Goal: Task Accomplishment & Management: Manage account settings

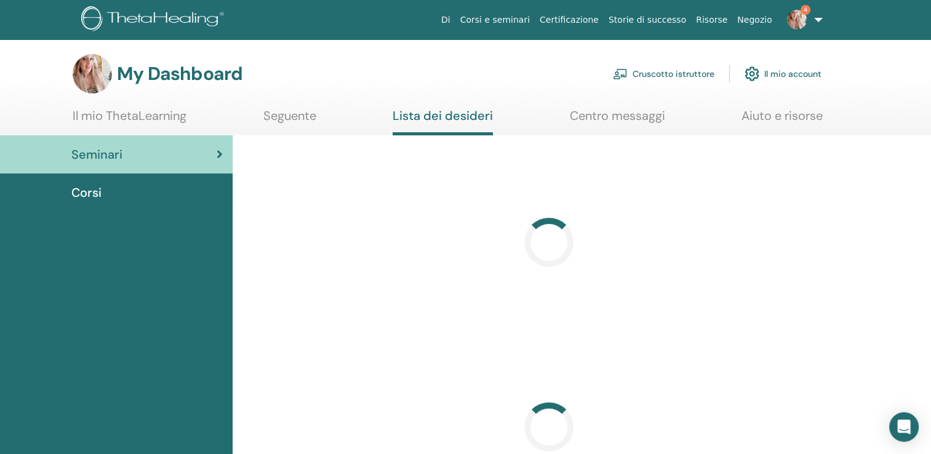
click at [675, 74] on link "Cruscotto istruttore" at bounding box center [663, 73] width 101 height 27
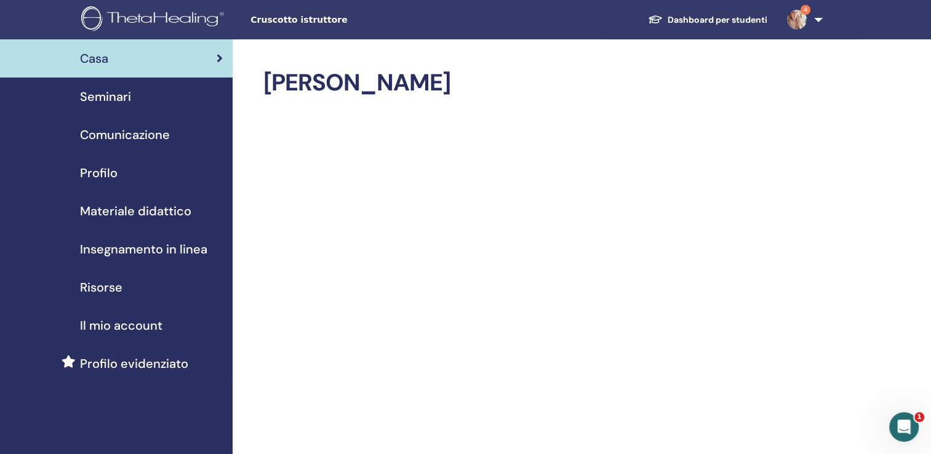
click at [124, 105] on span "Seminari" at bounding box center [105, 96] width 51 height 18
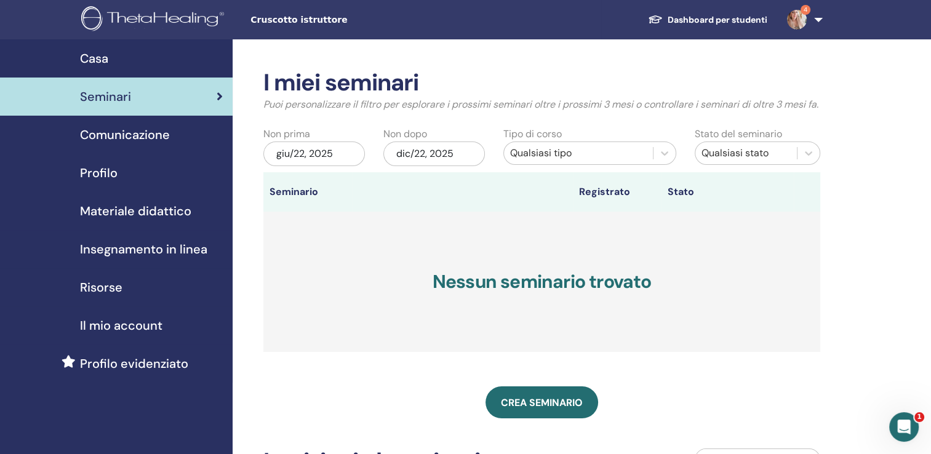
click at [336, 166] on div "giu/22, 2025" at bounding box center [313, 153] width 101 height 25
click at [119, 100] on span "Seminari" at bounding box center [105, 96] width 51 height 18
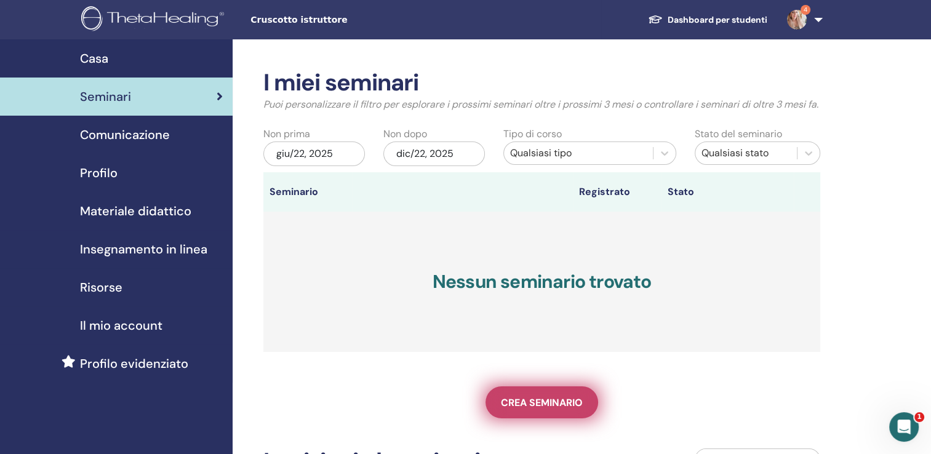
click at [526, 409] on span "Crea seminario" at bounding box center [542, 402] width 82 height 13
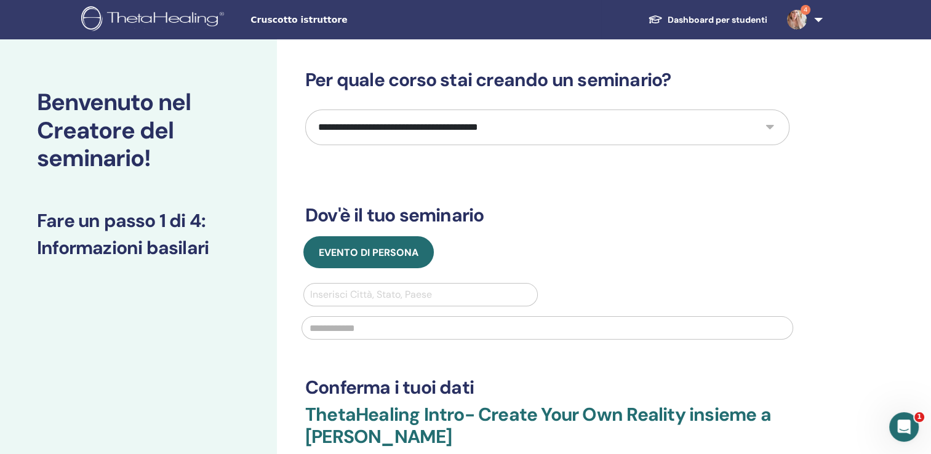
click at [769, 133] on select "**********" at bounding box center [547, 127] width 484 height 36
select select "*"
click at [305, 109] on select "**********" at bounding box center [547, 127] width 484 height 36
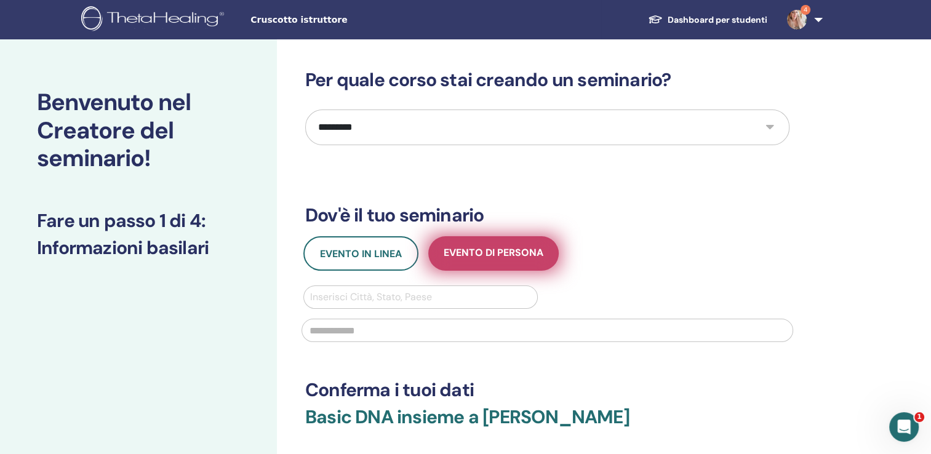
click at [475, 251] on span "Evento di persona" at bounding box center [494, 253] width 100 height 15
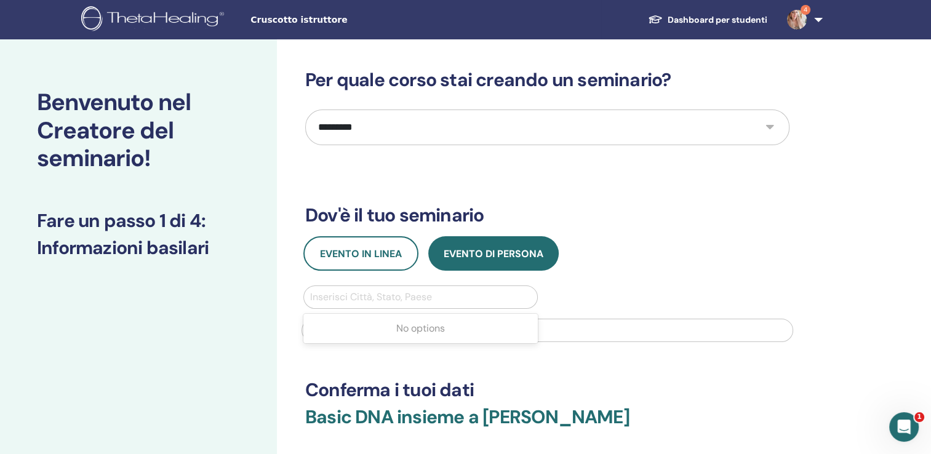
click at [402, 292] on div at bounding box center [420, 296] width 221 height 17
type input "******"
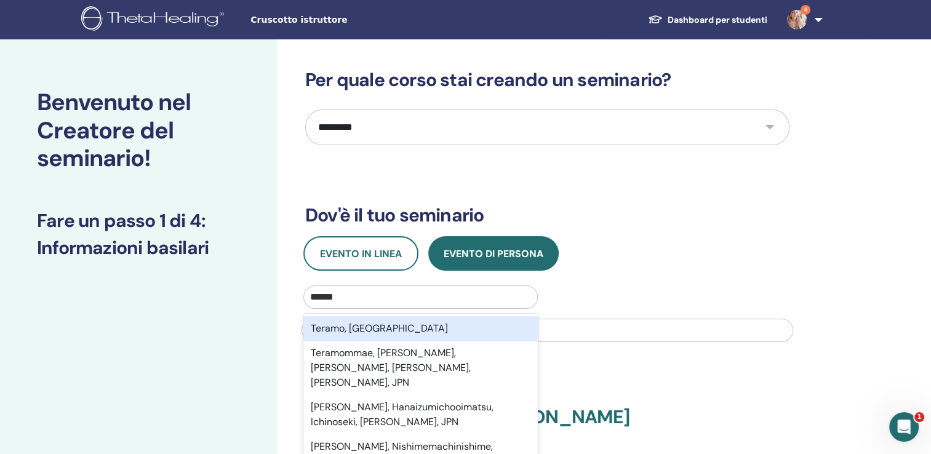
click at [396, 317] on div "Teramo, ITA" at bounding box center [420, 328] width 234 height 25
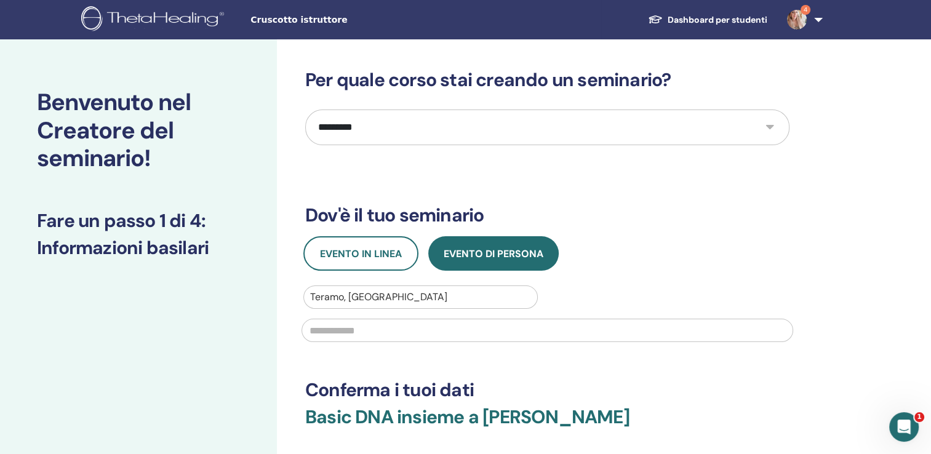
click at [373, 332] on input "text" at bounding box center [546, 330] width 491 height 23
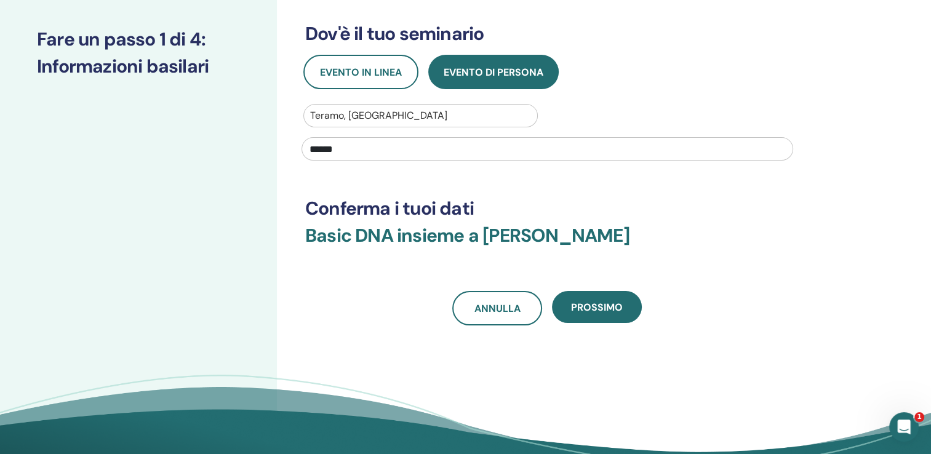
scroll to position [236, 0]
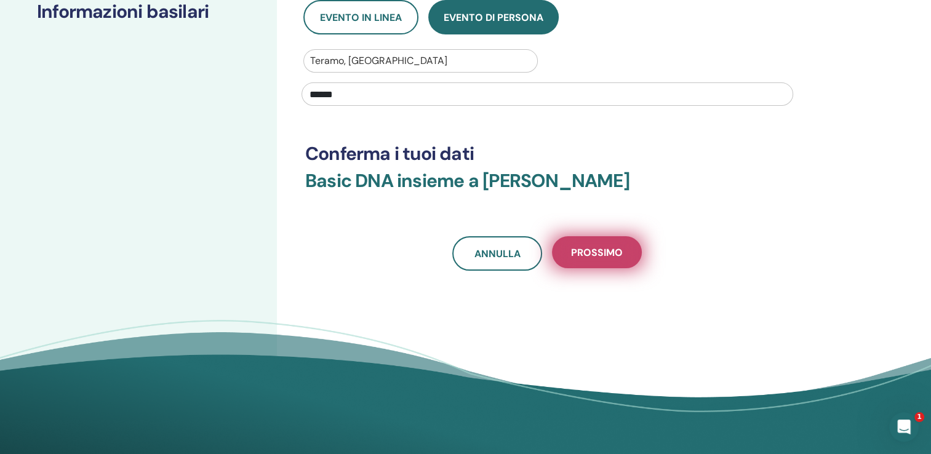
type input "******"
click at [610, 253] on span "Prossimo" at bounding box center [597, 252] width 52 height 13
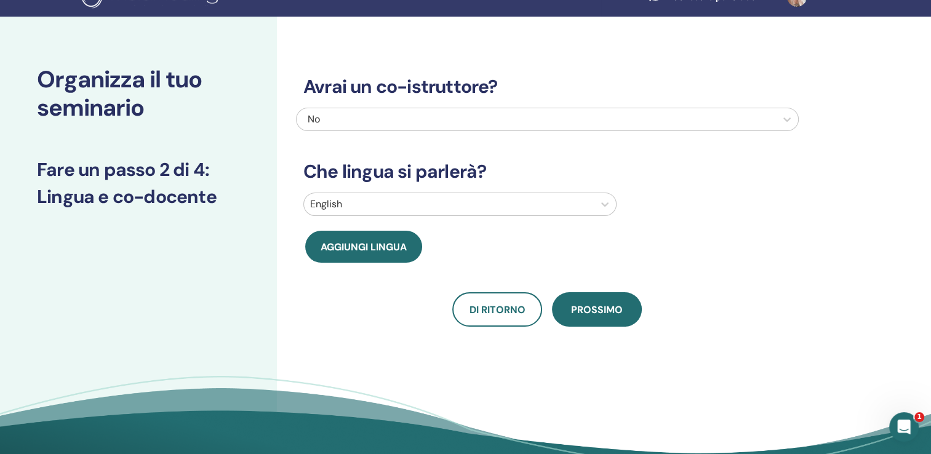
scroll to position [27, 0]
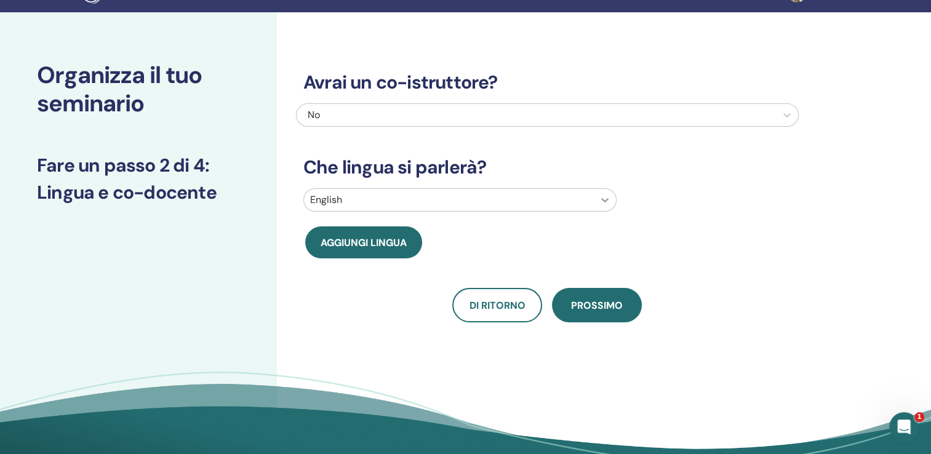
click at [603, 199] on icon at bounding box center [605, 200] width 12 height 12
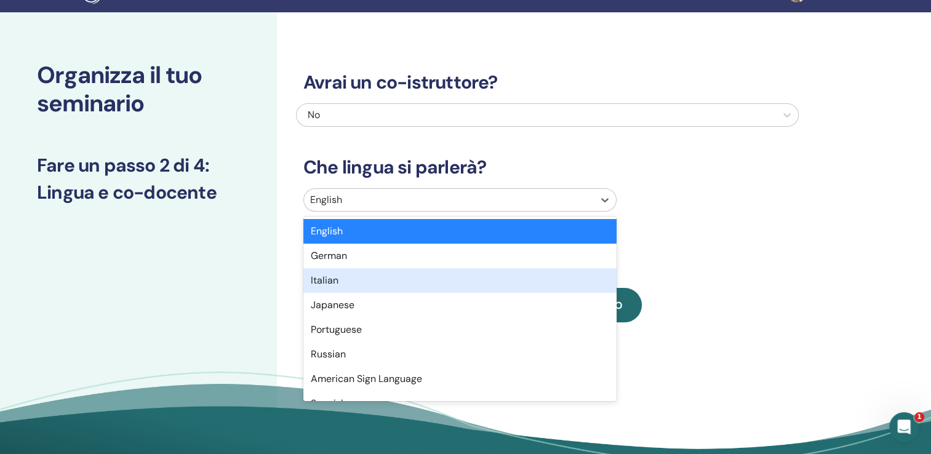
click at [498, 276] on div "Italian" at bounding box center [459, 280] width 313 height 25
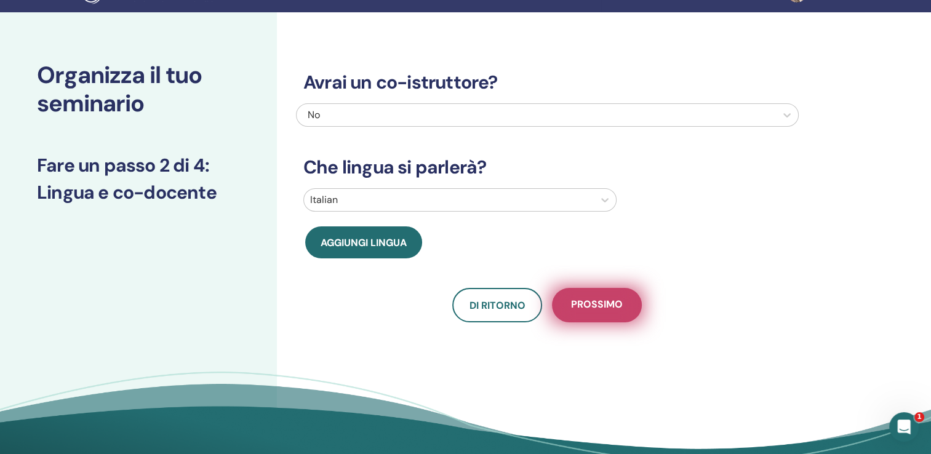
click at [608, 303] on span "Prossimo" at bounding box center [597, 305] width 52 height 15
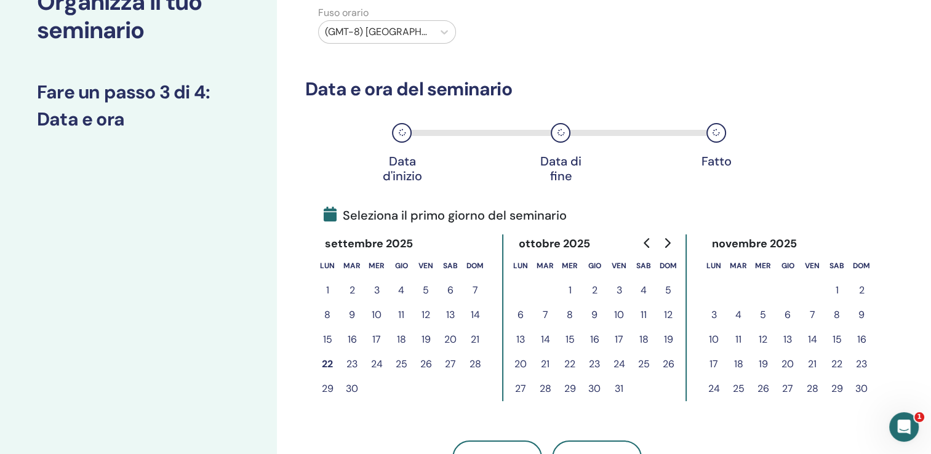
scroll to position [116, 0]
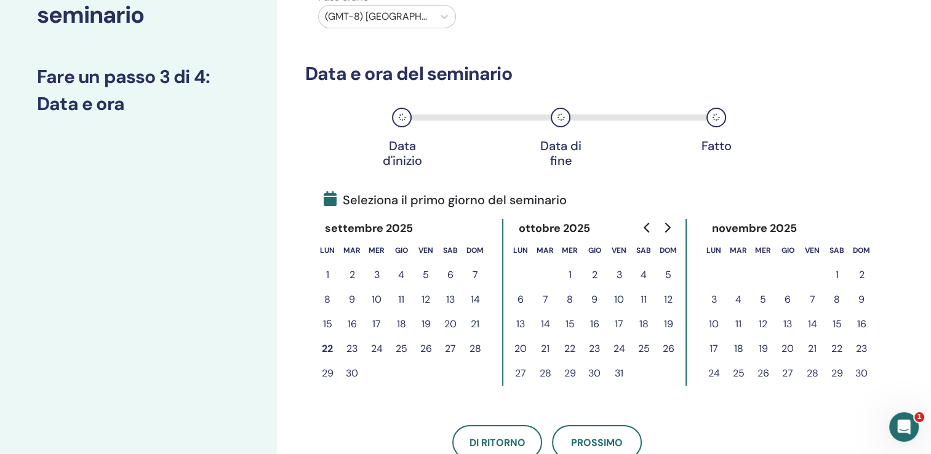
click at [423, 347] on button "26" at bounding box center [425, 348] width 25 height 25
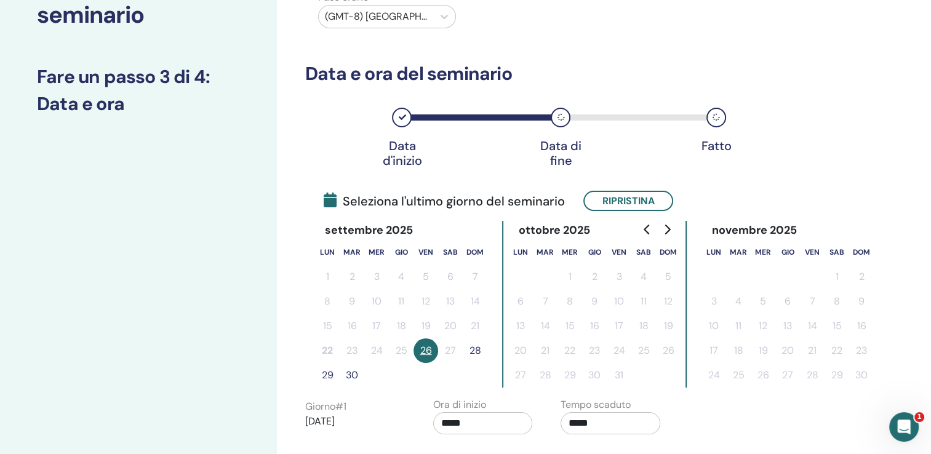
click at [475, 349] on button "28" at bounding box center [475, 350] width 25 height 25
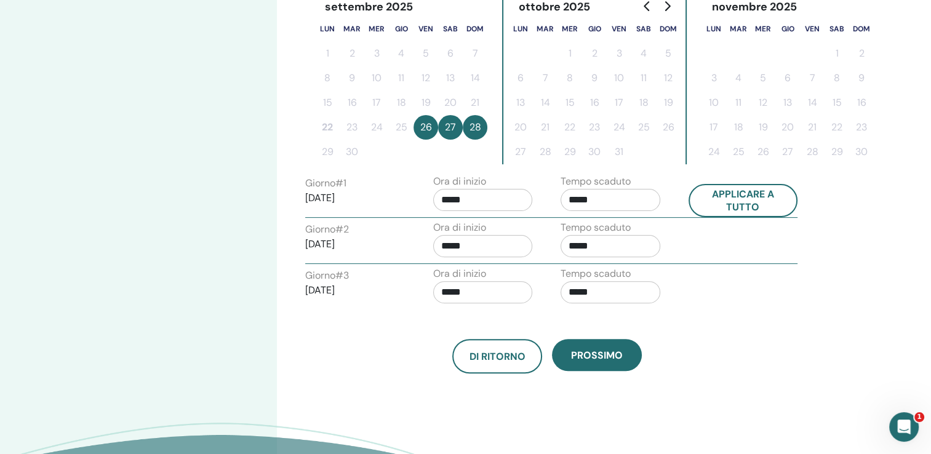
scroll to position [340, 0]
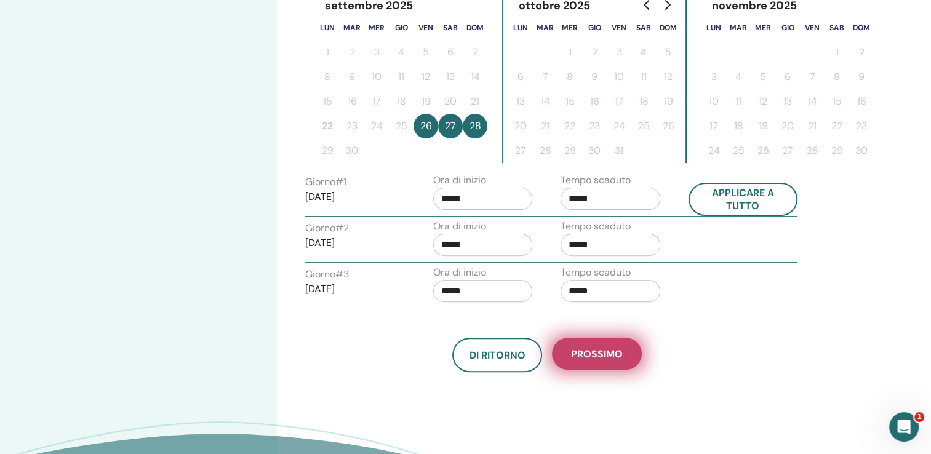
click at [581, 356] on span "Prossimo" at bounding box center [597, 354] width 52 height 13
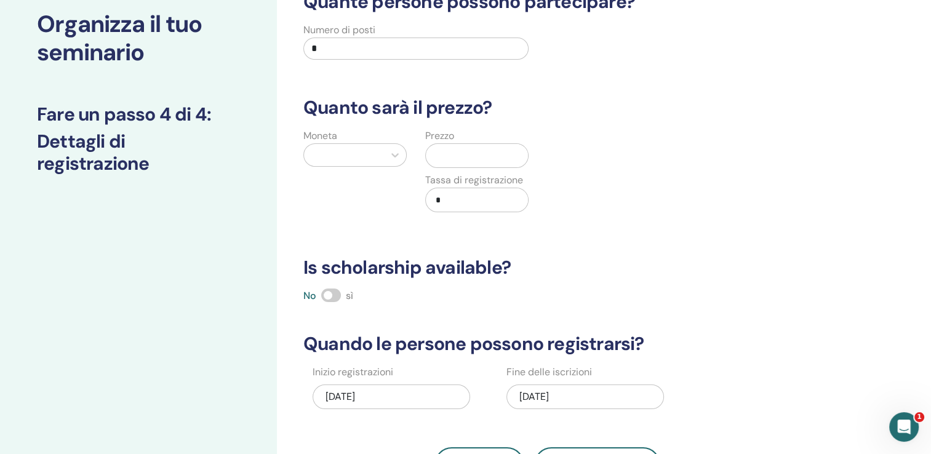
scroll to position [24, 0]
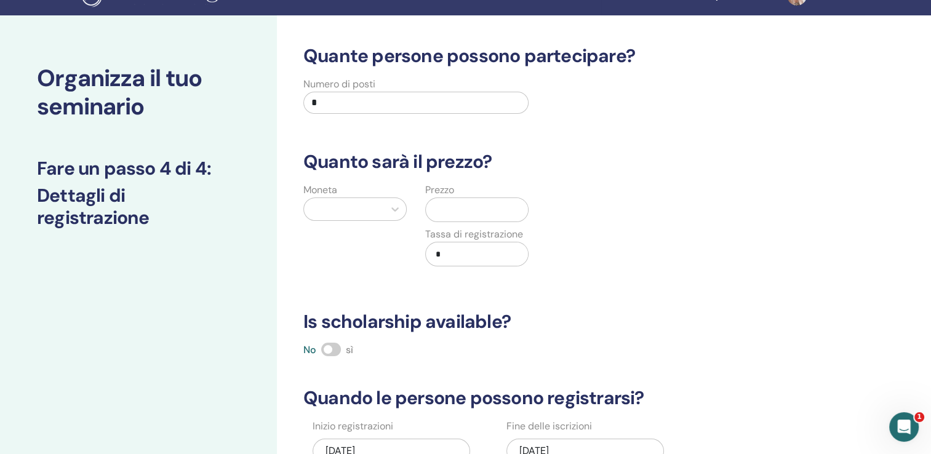
click at [357, 106] on input "*" at bounding box center [415, 103] width 225 height 22
type input "*"
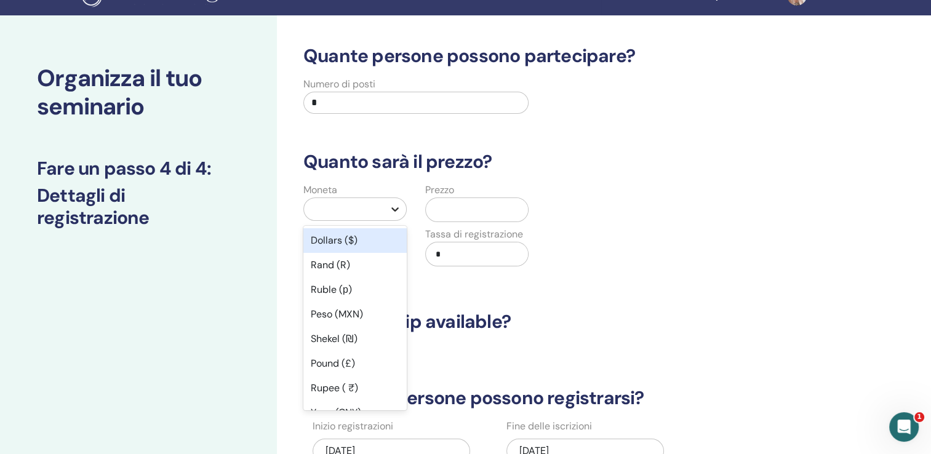
click at [399, 211] on icon at bounding box center [395, 209] width 12 height 12
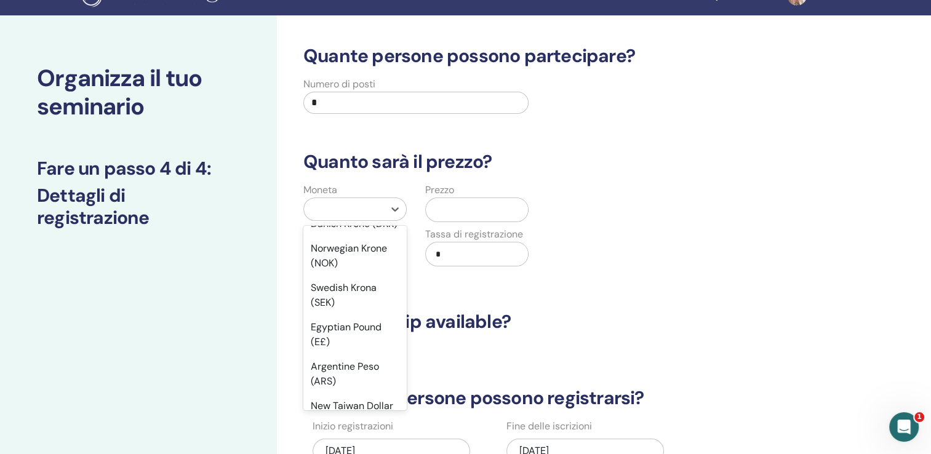
scroll to position [1019, 0]
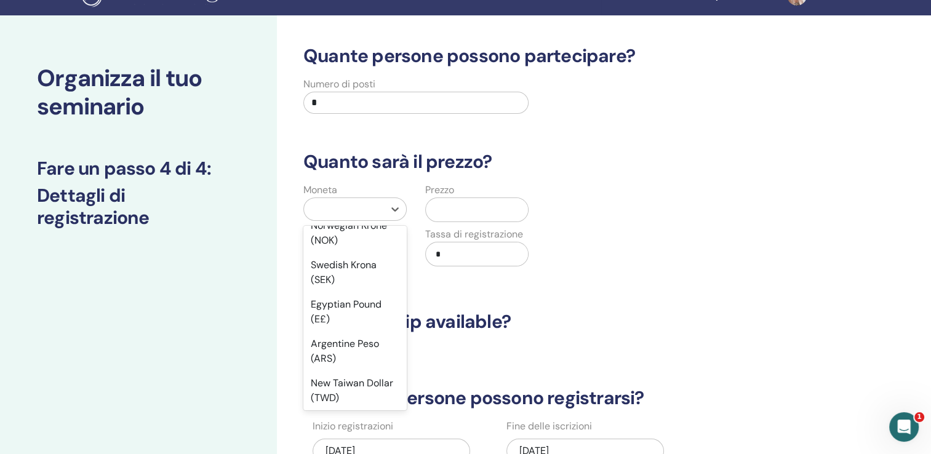
click at [335, 189] on div "Euro (€)" at bounding box center [354, 176] width 103 height 25
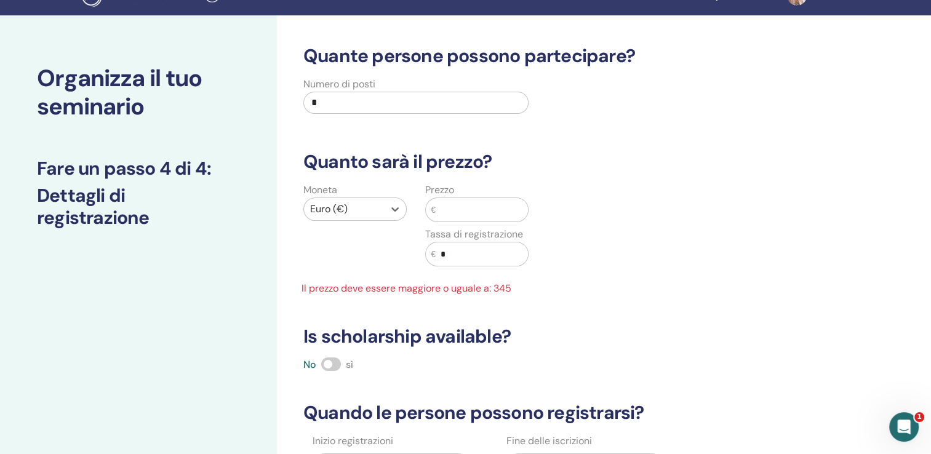
click at [465, 211] on input "text" at bounding box center [482, 209] width 92 height 23
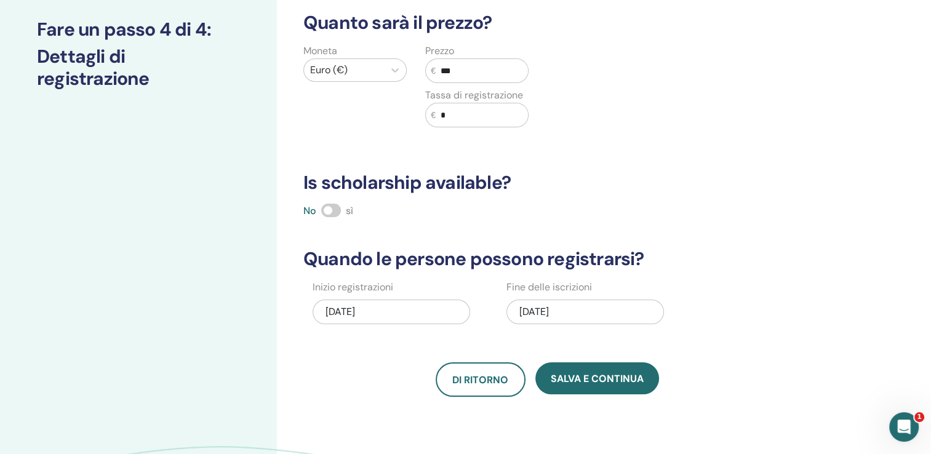
scroll to position [173, 0]
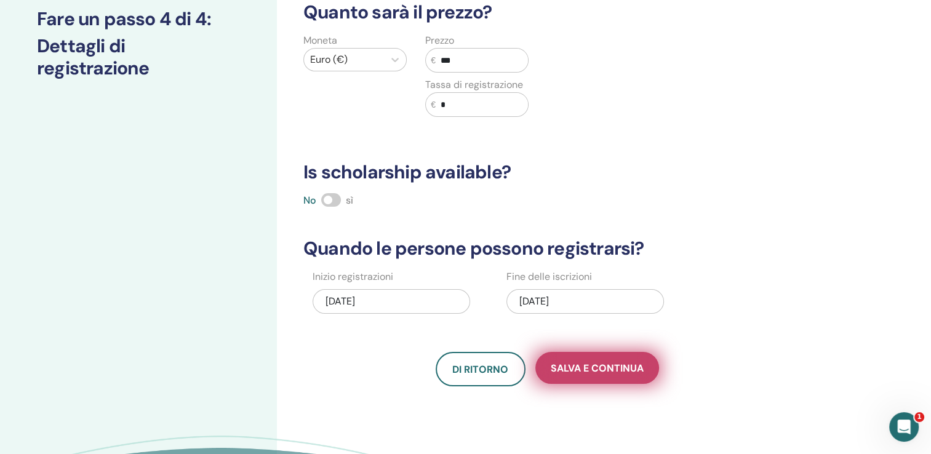
type input "***"
click at [615, 362] on span "Salva e continua" at bounding box center [597, 368] width 93 height 13
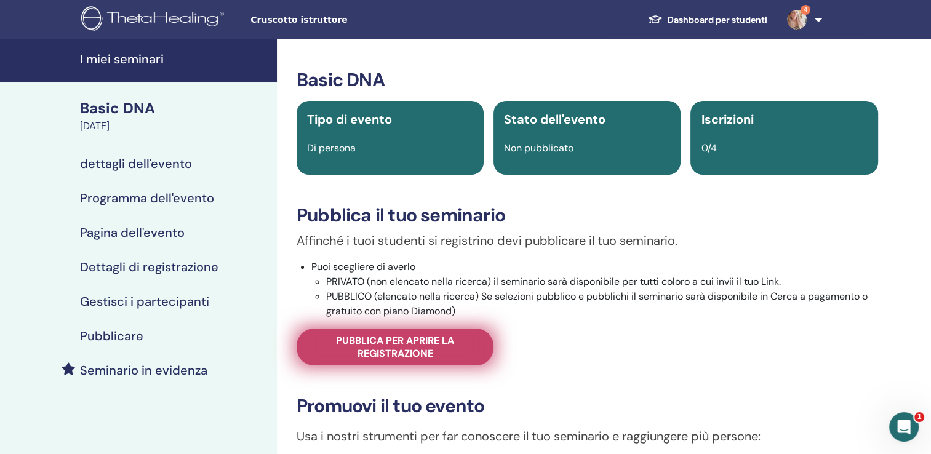
click at [404, 343] on span "Pubblica per aprire la registrazione" at bounding box center [395, 347] width 166 height 26
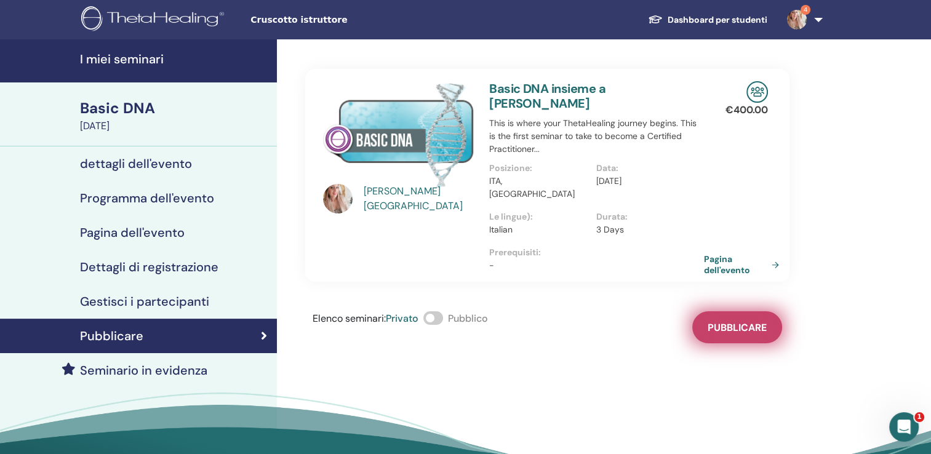
click at [750, 321] on span "Pubblicare" at bounding box center [736, 327] width 59 height 13
click at [721, 253] on link "Pagina dell'evento" at bounding box center [746, 264] width 80 height 22
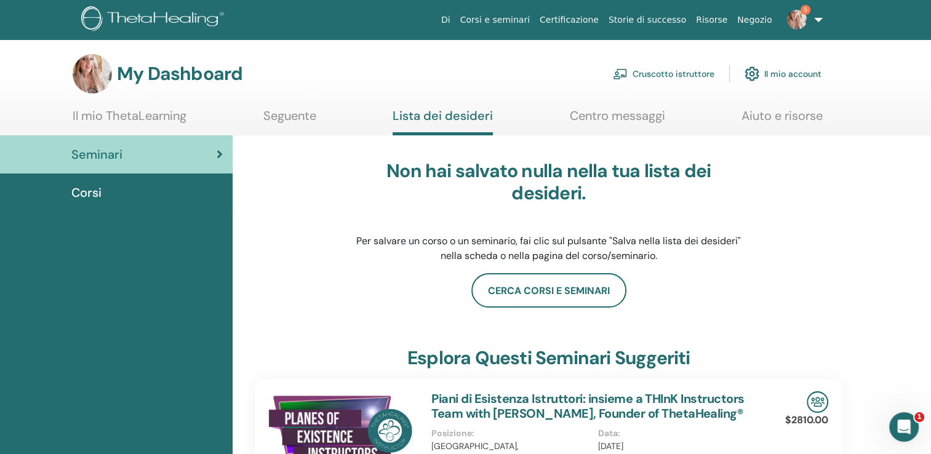
click at [672, 76] on link "Cruscotto istruttore" at bounding box center [663, 73] width 101 height 27
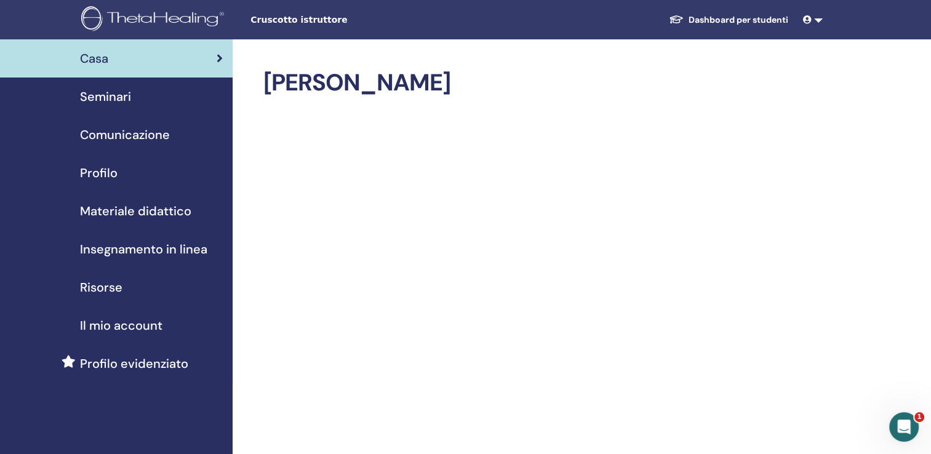
click at [116, 100] on span "Seminari" at bounding box center [105, 96] width 51 height 18
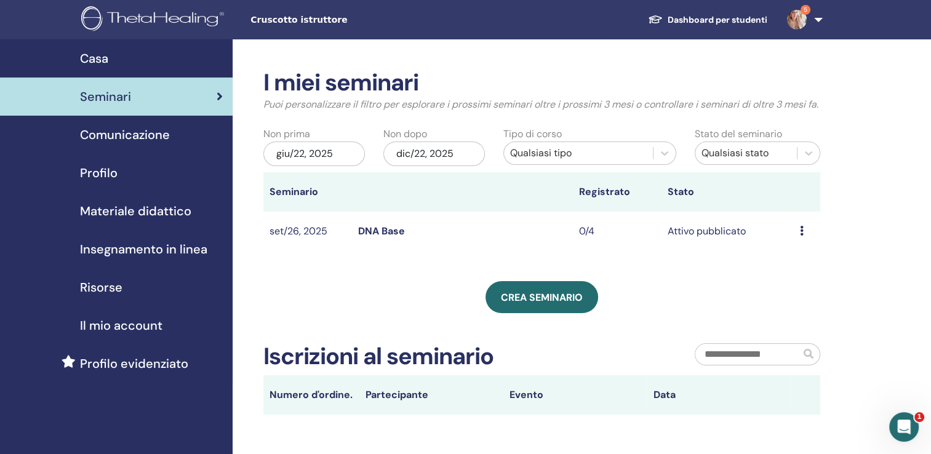
click at [698, 241] on td "Attivo pubblicato" at bounding box center [727, 232] width 132 height 40
click at [383, 237] on link "DNA Base" at bounding box center [381, 231] width 47 height 13
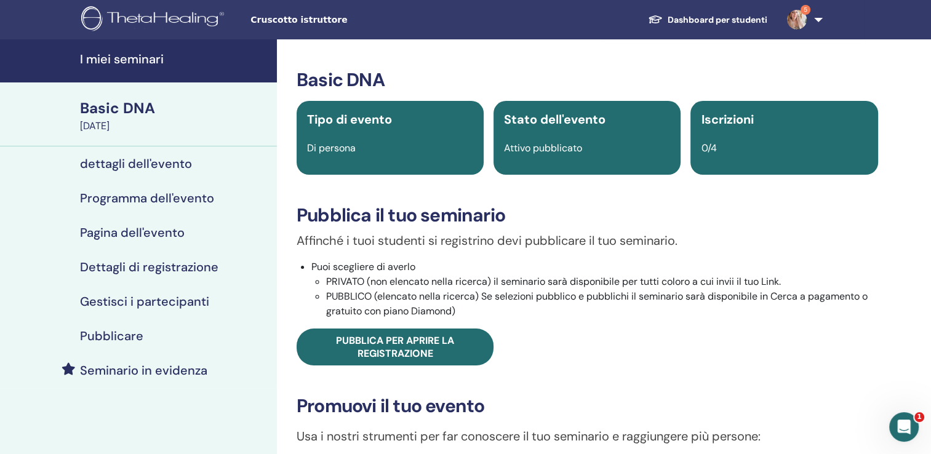
click at [744, 146] on div "0/4" at bounding box center [783, 148] width 181 height 15
click at [130, 308] on h4 "Gestisci i partecipanti" at bounding box center [144, 301] width 129 height 15
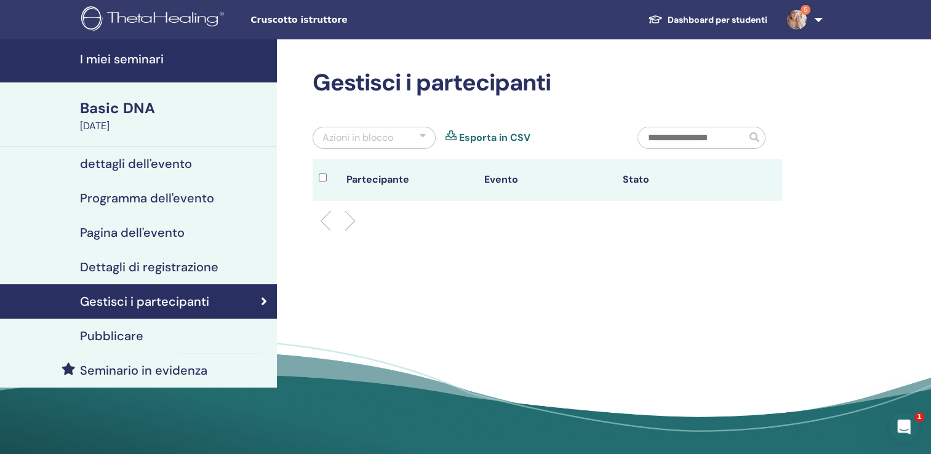
click at [139, 296] on h4 "Gestisci i partecipanti" at bounding box center [144, 301] width 129 height 15
click at [143, 306] on h4 "Gestisci i partecipanti" at bounding box center [144, 301] width 129 height 15
click at [156, 164] on h4 "dettagli dell'evento" at bounding box center [136, 163] width 112 height 15
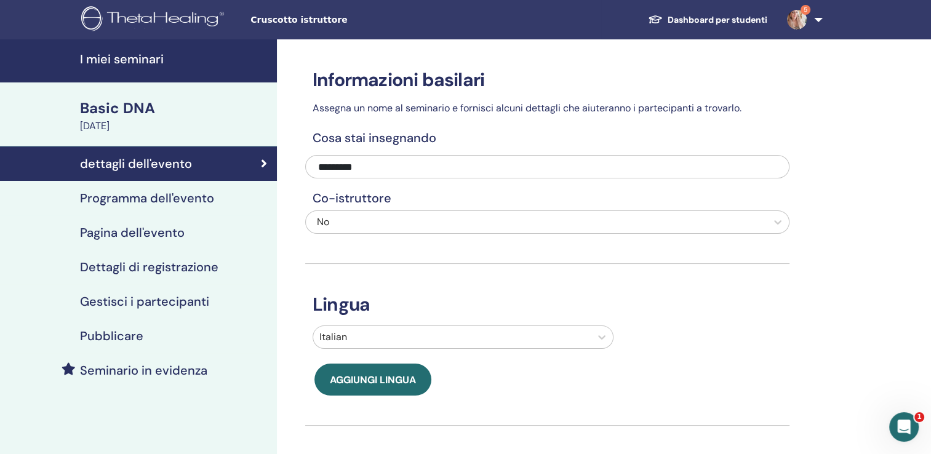
click at [173, 129] on div "[DATE]" at bounding box center [174, 126] width 189 height 15
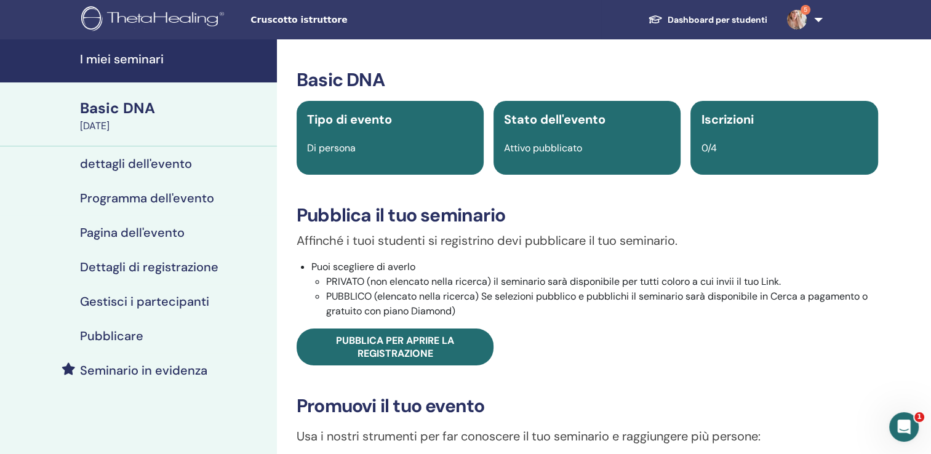
click at [754, 139] on div "Iscrizioni 0/4" at bounding box center [783, 138] width 187 height 74
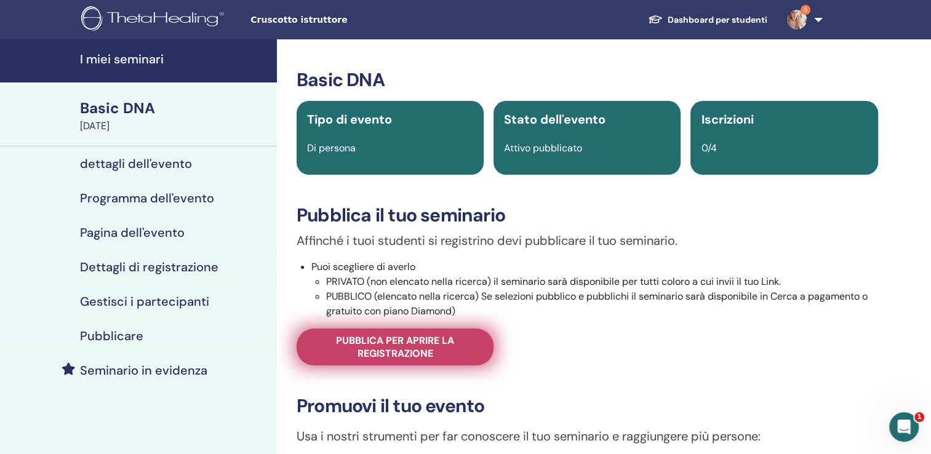
click at [432, 352] on span "Pubblica per aprire la registrazione" at bounding box center [395, 347] width 166 height 26
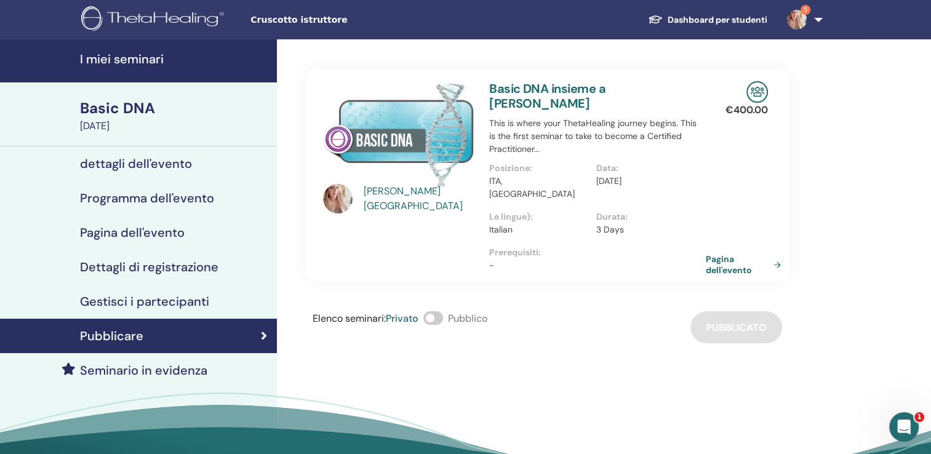
click at [734, 260] on link "Pagina dell'evento" at bounding box center [746, 264] width 80 height 22
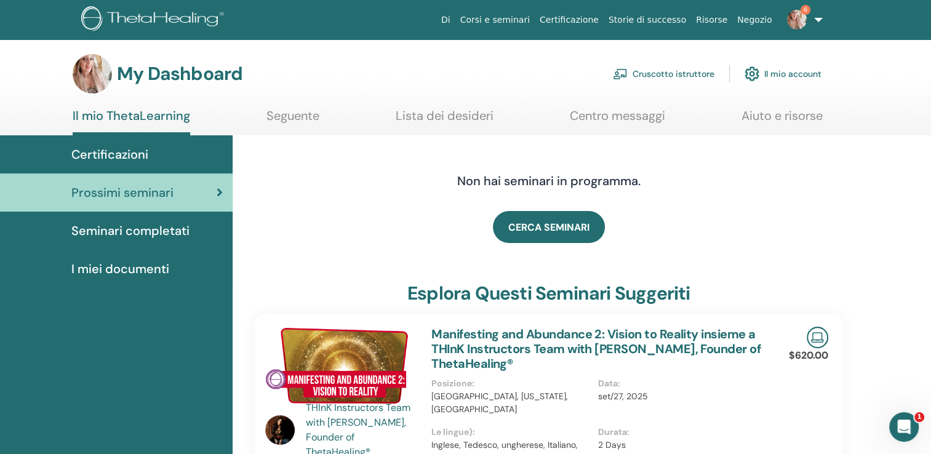
click at [123, 192] on span "Prossimi seminari" at bounding box center [122, 192] width 102 height 18
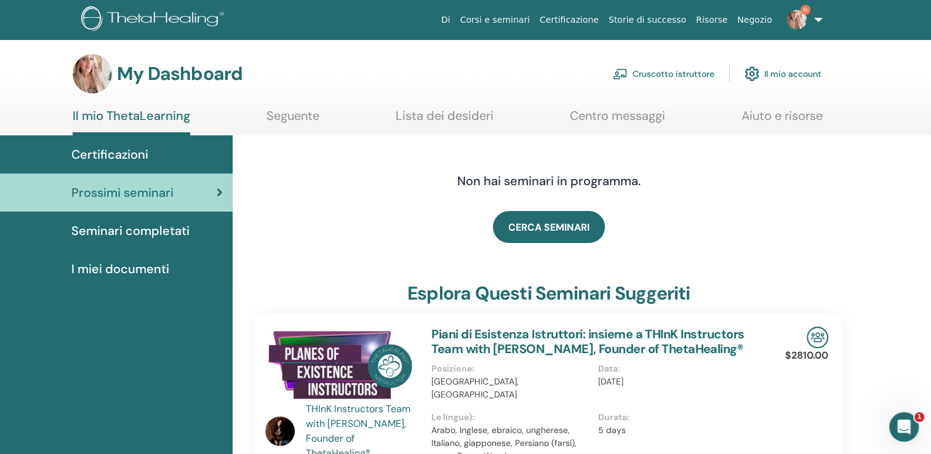
click at [660, 73] on link "Cruscotto istruttore" at bounding box center [663, 73] width 101 height 27
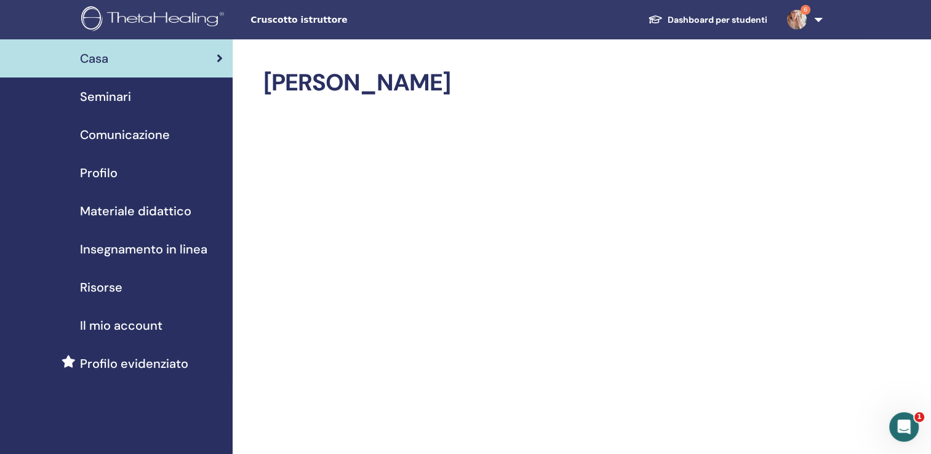
click at [106, 106] on link "Seminari" at bounding box center [116, 97] width 233 height 38
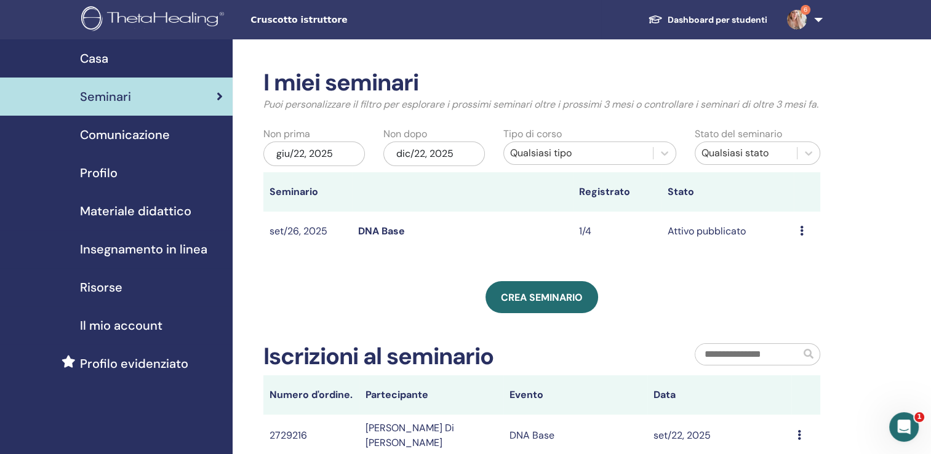
click at [800, 236] on icon at bounding box center [802, 231] width 4 height 10
click at [787, 290] on link "Partecipanti" at bounding box center [795, 292] width 55 height 13
